Goal: Navigation & Orientation: Find specific page/section

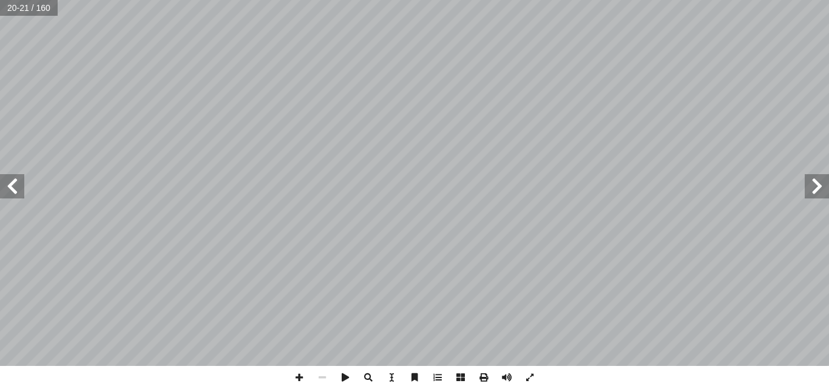
click at [813, 187] on span at bounding box center [817, 186] width 24 height 24
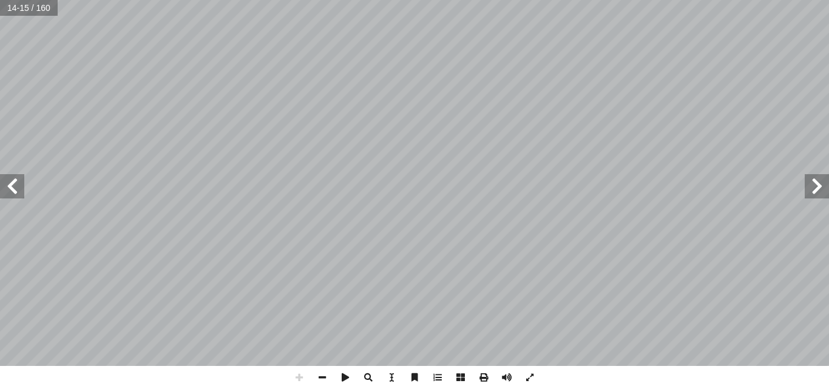
click at [598, 0] on html "الصفحة الرئيسية الصف الأول الصف الثاني الصف الثالث الصف الرابع الصف الخامس الصف…" at bounding box center [414, 55] width 829 height 111
click at [148, 0] on html "الصفحة الرئيسية الصف الأول الصف الثاني الصف الثالث الصف الرابع الصف الخامس الصف…" at bounding box center [414, 55] width 829 height 111
click at [385, 0] on html "الصفحة الرئيسية الصف الأول الصف الثاني الصف الثالث الصف الرابع الصف الخامس الصف…" at bounding box center [414, 55] width 829 height 111
click at [13, 182] on span at bounding box center [12, 186] width 24 height 24
click at [18, 188] on span at bounding box center [12, 186] width 24 height 24
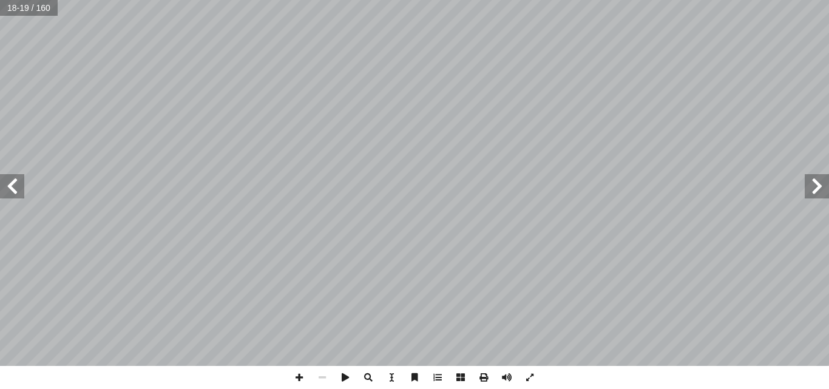
click at [819, 187] on span at bounding box center [817, 186] width 24 height 24
click at [430, 0] on html "الصفحة الرئيسية الصف الأول الصف الثاني الصف الثالث الصف الرابع الصف الخامس الصف…" at bounding box center [414, 55] width 829 height 111
